Goal: Task Accomplishment & Management: Complete application form

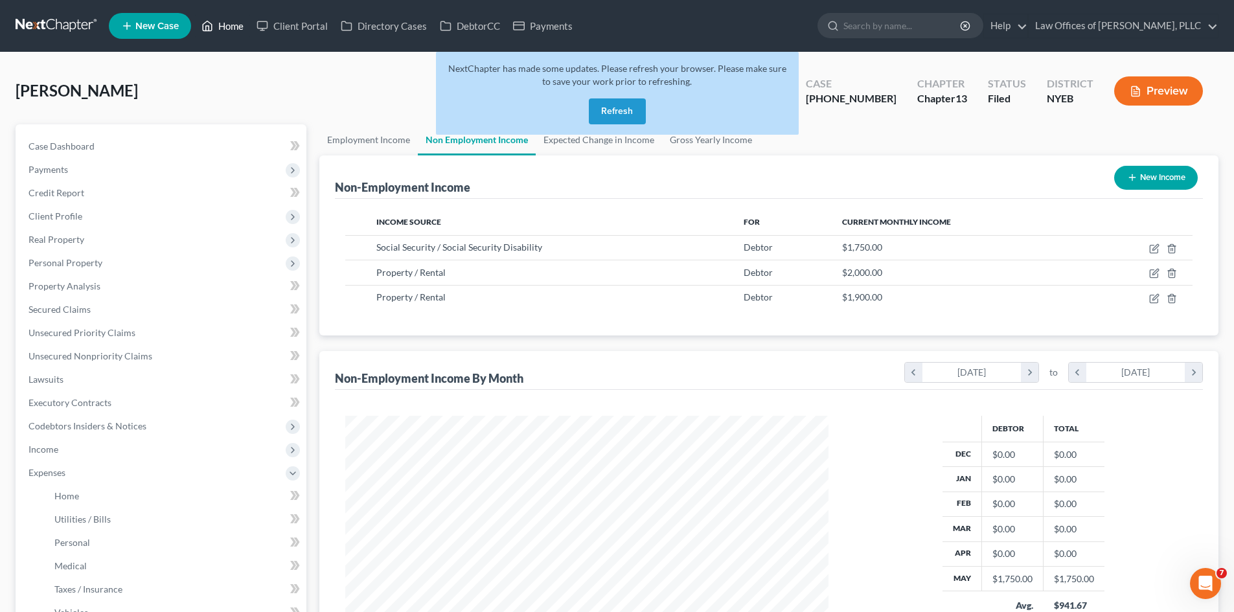
scroll to position [242, 509]
click at [217, 28] on link "Home" at bounding box center [222, 25] width 55 height 23
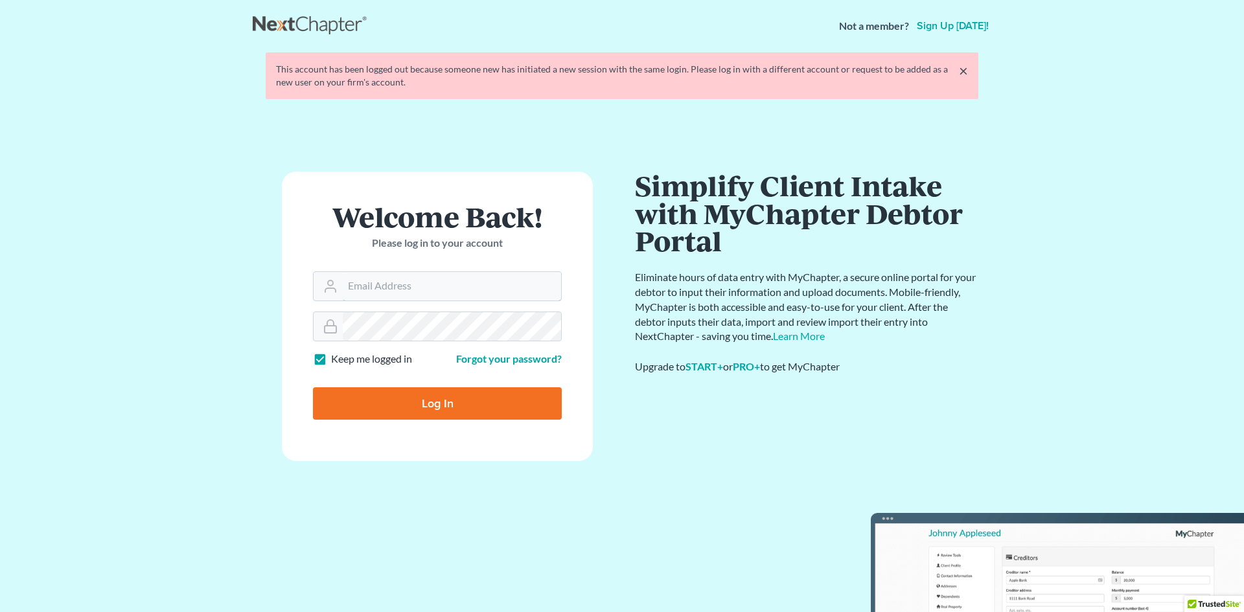
type input "[EMAIL_ADDRESS][DOMAIN_NAME]"
click at [474, 409] on input "Log In" at bounding box center [437, 403] width 249 height 32
type input "Thinking..."
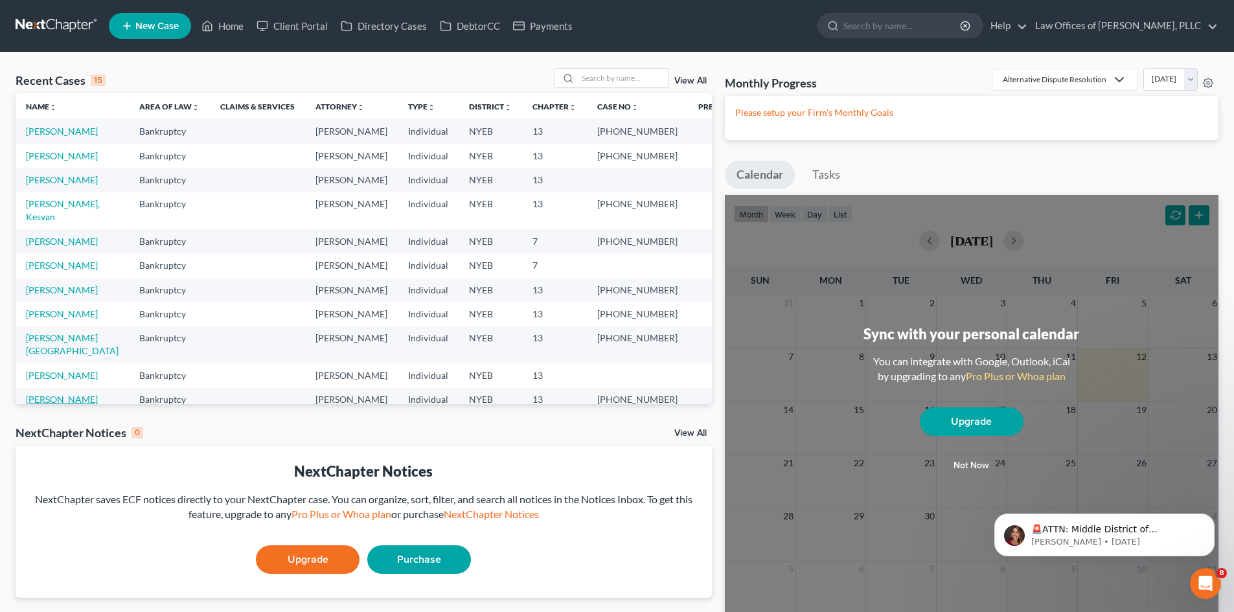
click at [91, 394] on link "Campbell, Nnaemeka" at bounding box center [62, 399] width 72 height 11
select select "2"
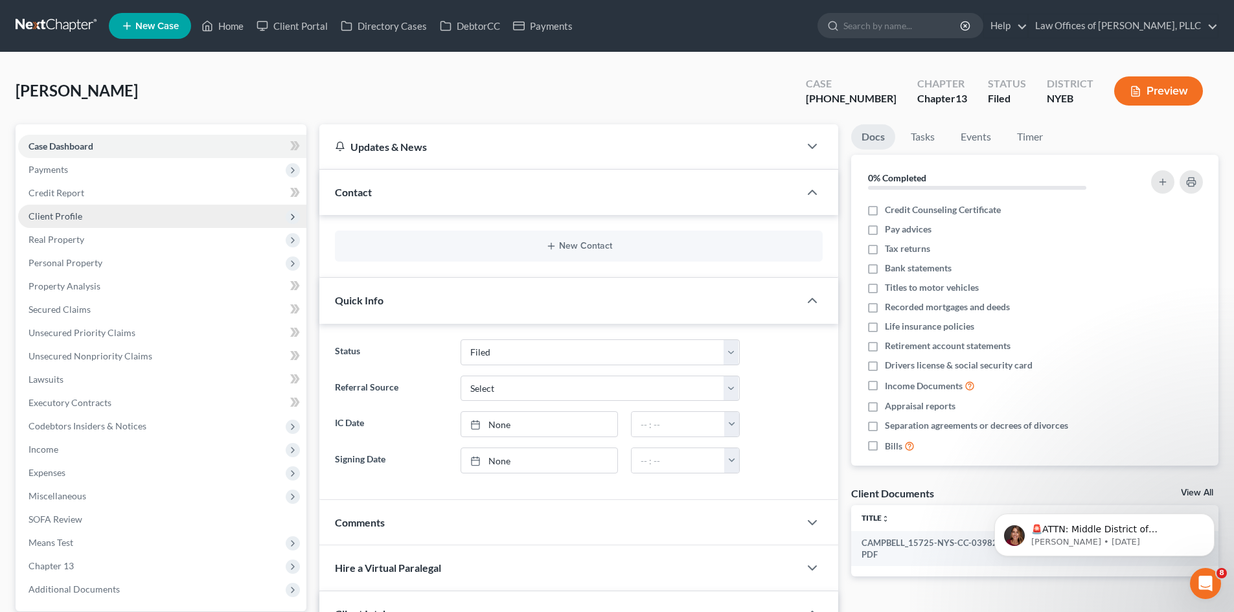
click at [89, 215] on span "Client Profile" at bounding box center [162, 216] width 288 height 23
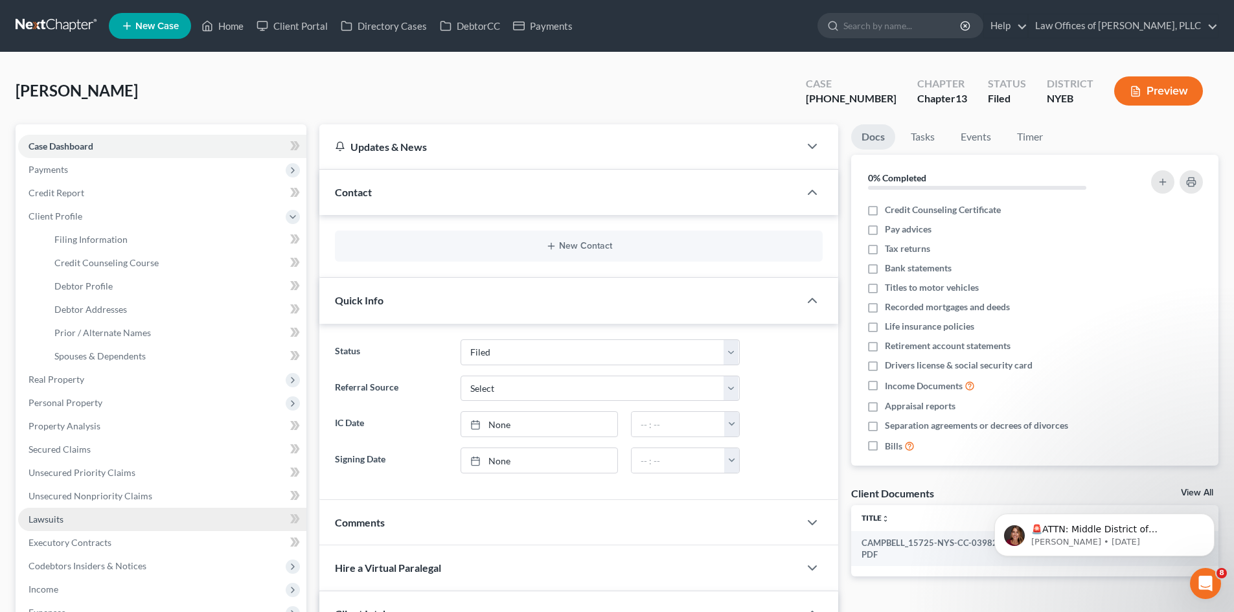
click at [45, 516] on span "Lawsuits" at bounding box center [46, 519] width 35 height 11
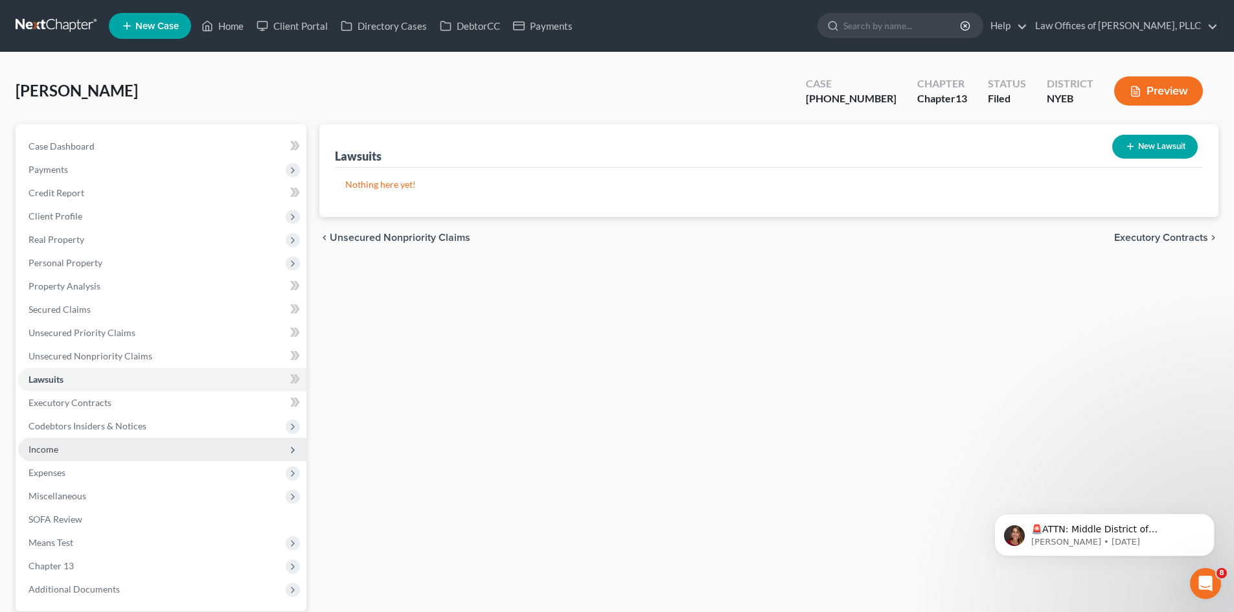
click at [57, 450] on span "Income" at bounding box center [44, 449] width 30 height 11
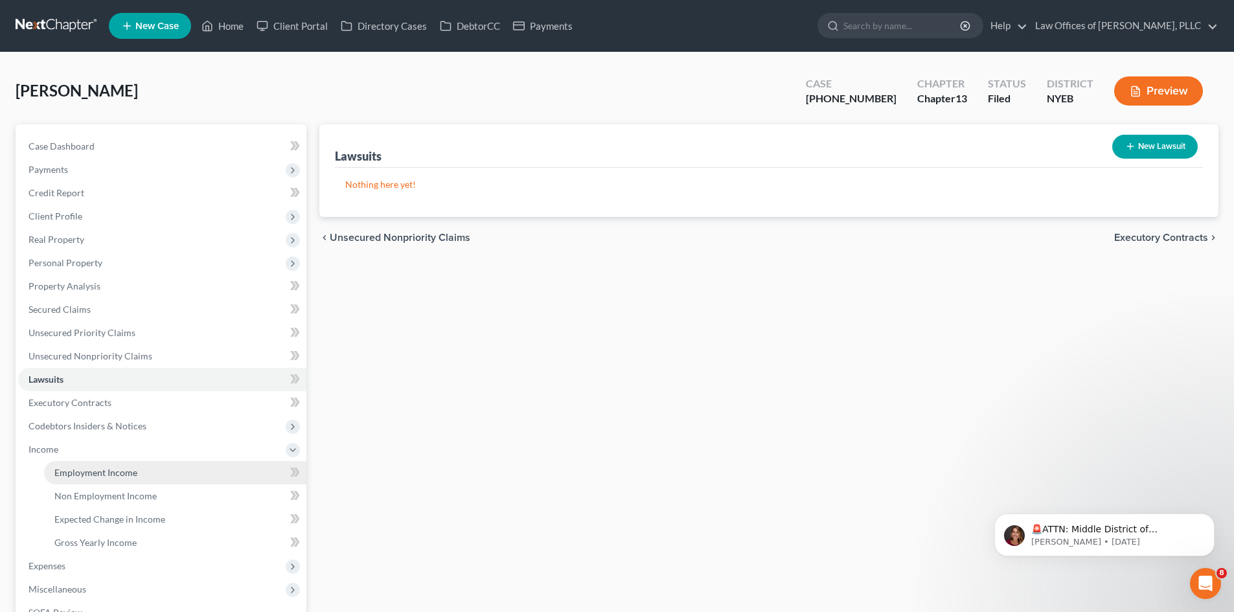
click at [58, 470] on span "Employment Income" at bounding box center [95, 472] width 83 height 11
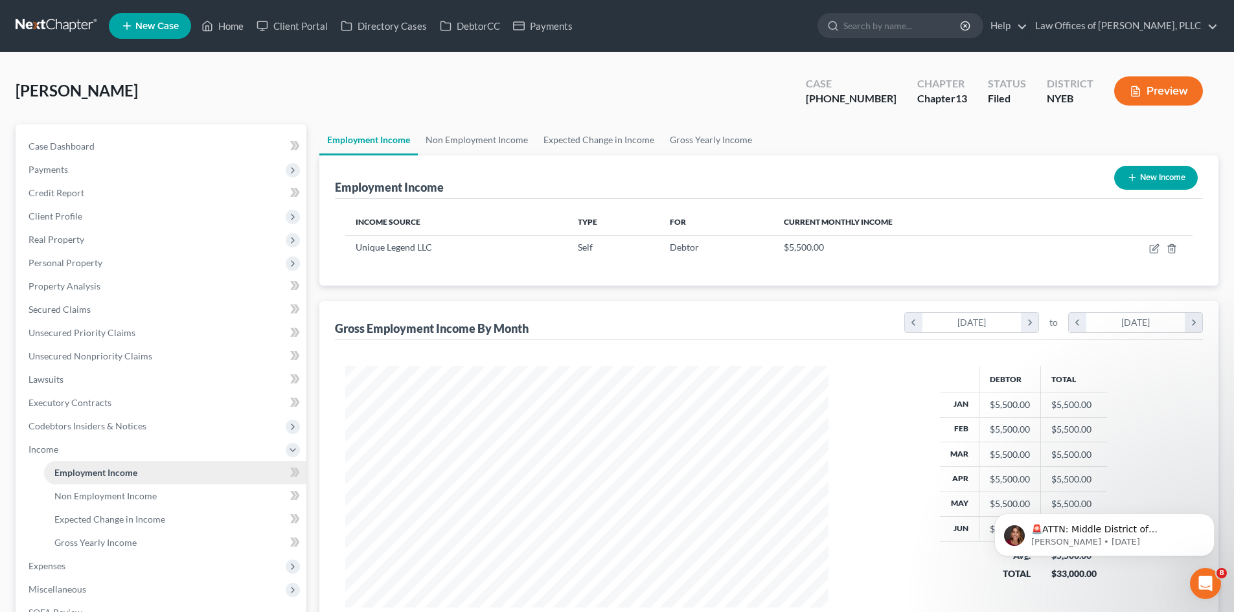
scroll to position [242, 509]
click at [41, 572] on span "Expenses" at bounding box center [162, 565] width 288 height 23
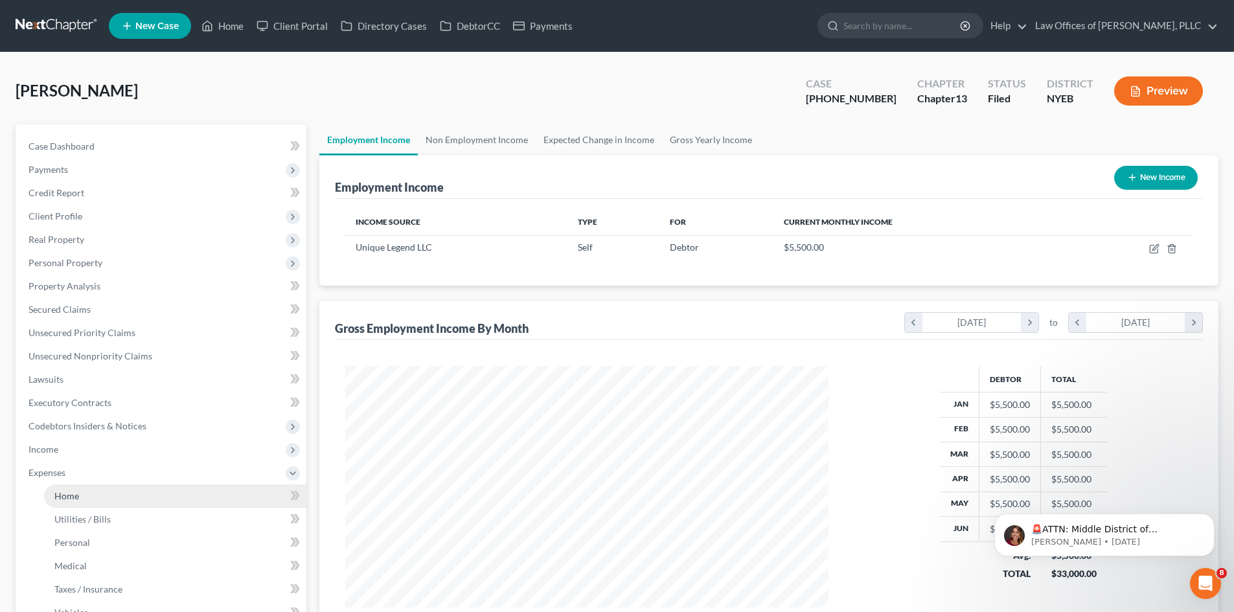
click at [68, 493] on span "Home" at bounding box center [66, 495] width 25 height 11
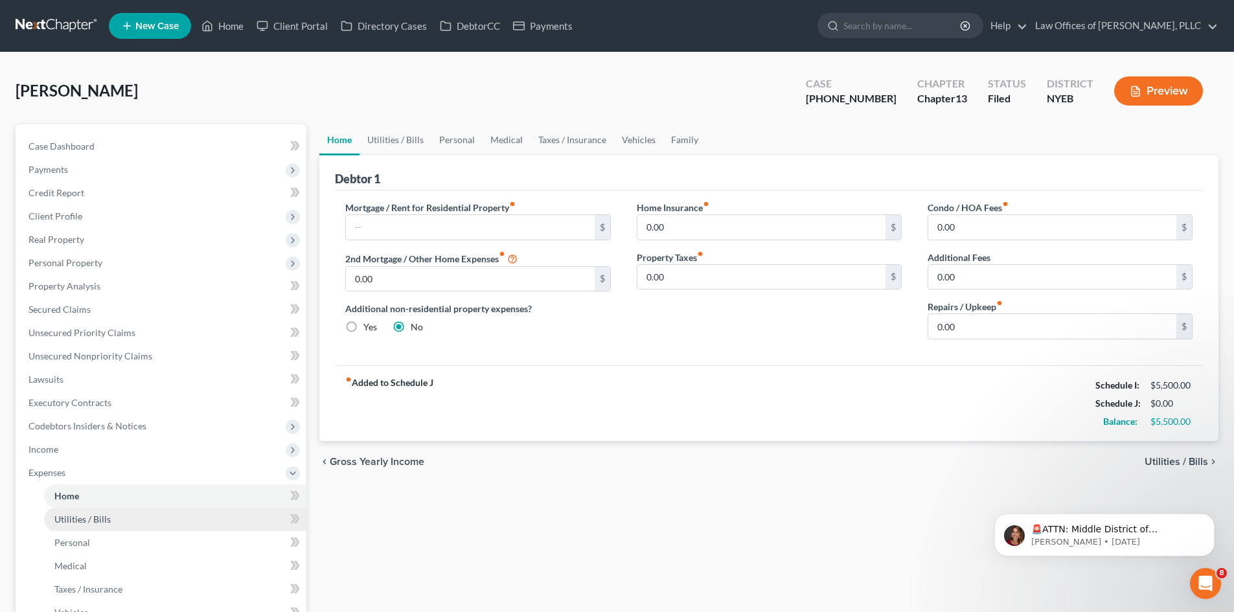
click at [81, 517] on span "Utilities / Bills" at bounding box center [82, 519] width 56 height 11
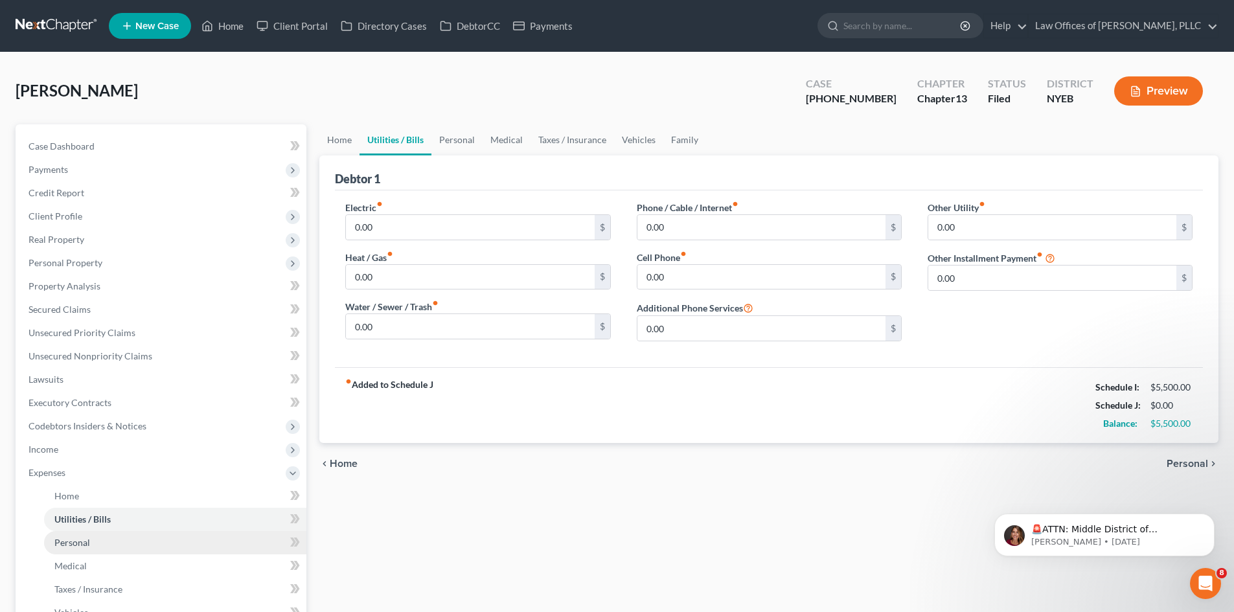
click at [81, 535] on link "Personal" at bounding box center [175, 542] width 262 height 23
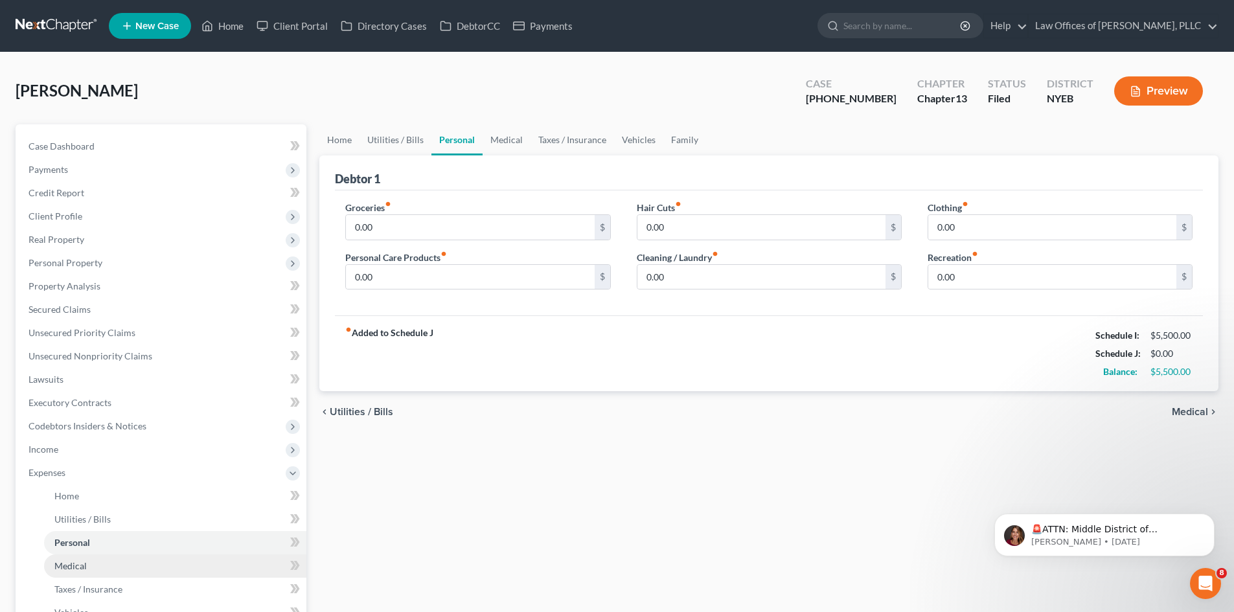
click at [78, 562] on span "Medical" at bounding box center [70, 565] width 32 height 11
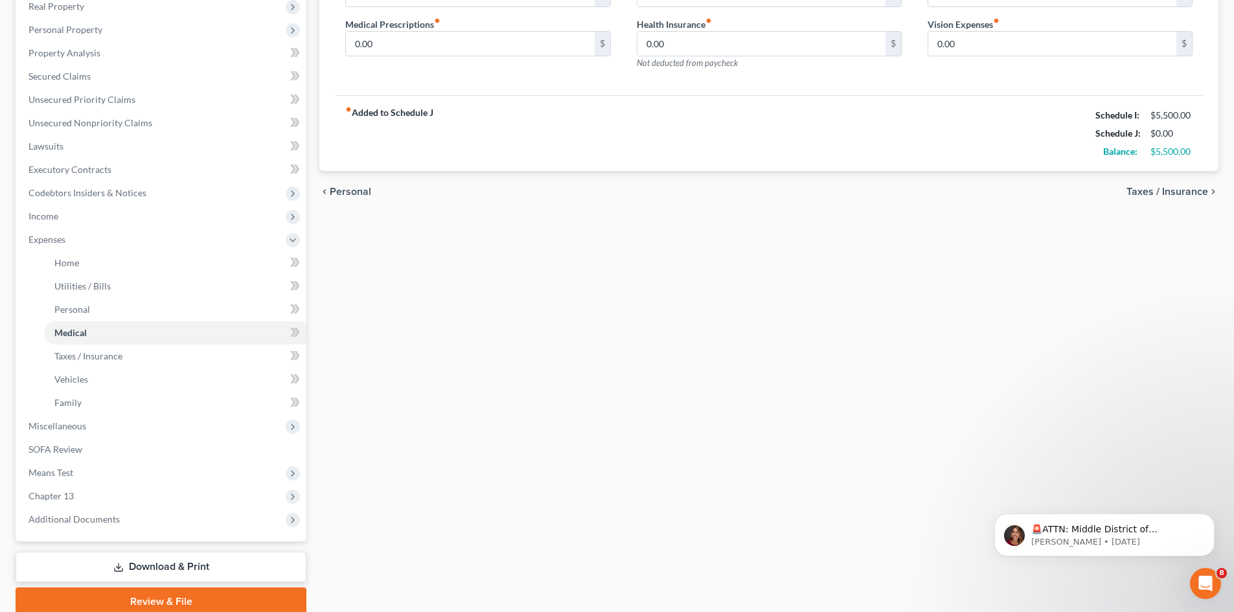
scroll to position [242, 0]
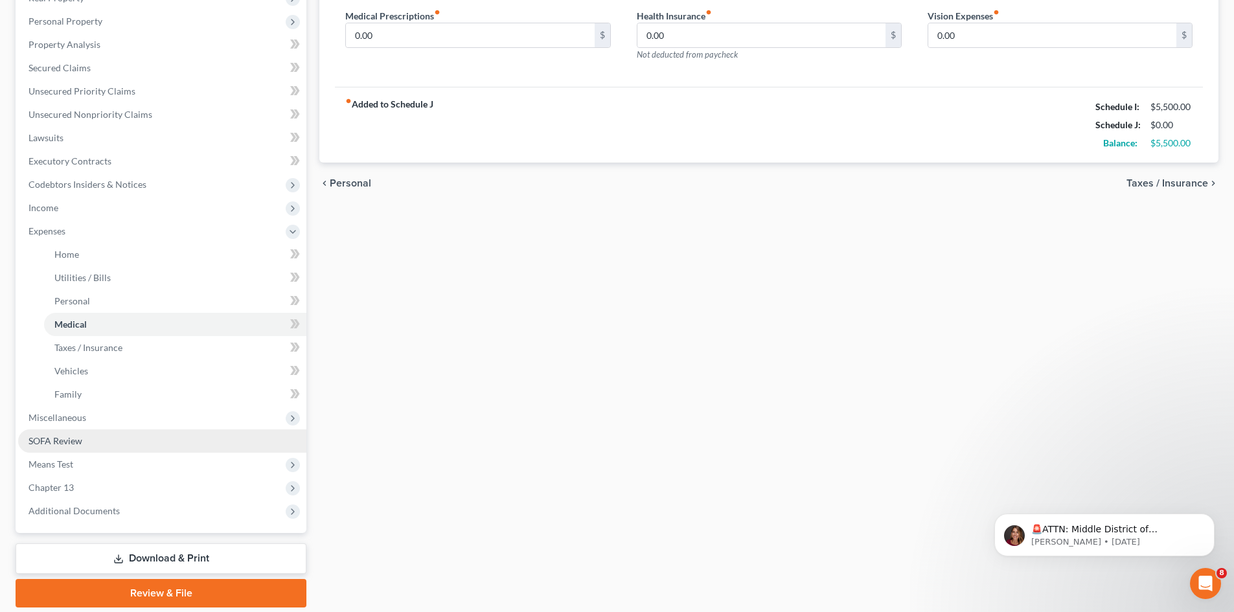
click at [60, 437] on span "SOFA Review" at bounding box center [56, 440] width 54 height 11
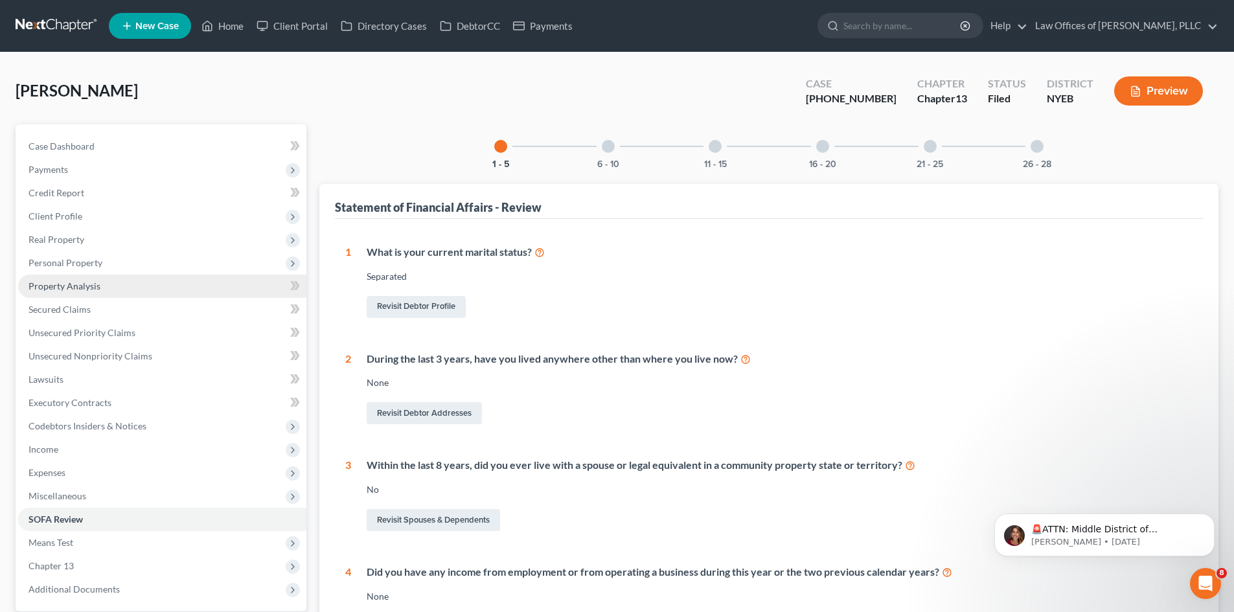
click at [74, 276] on link "Property Analysis" at bounding box center [162, 286] width 288 height 23
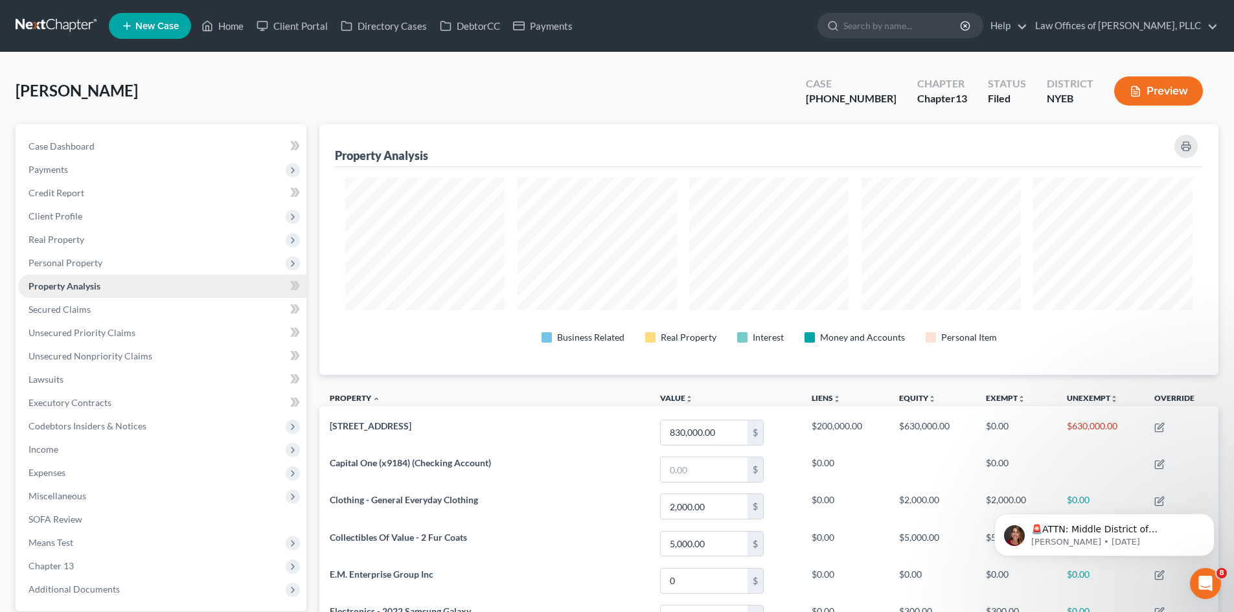
scroll to position [251, 899]
